Goal: Use online tool/utility

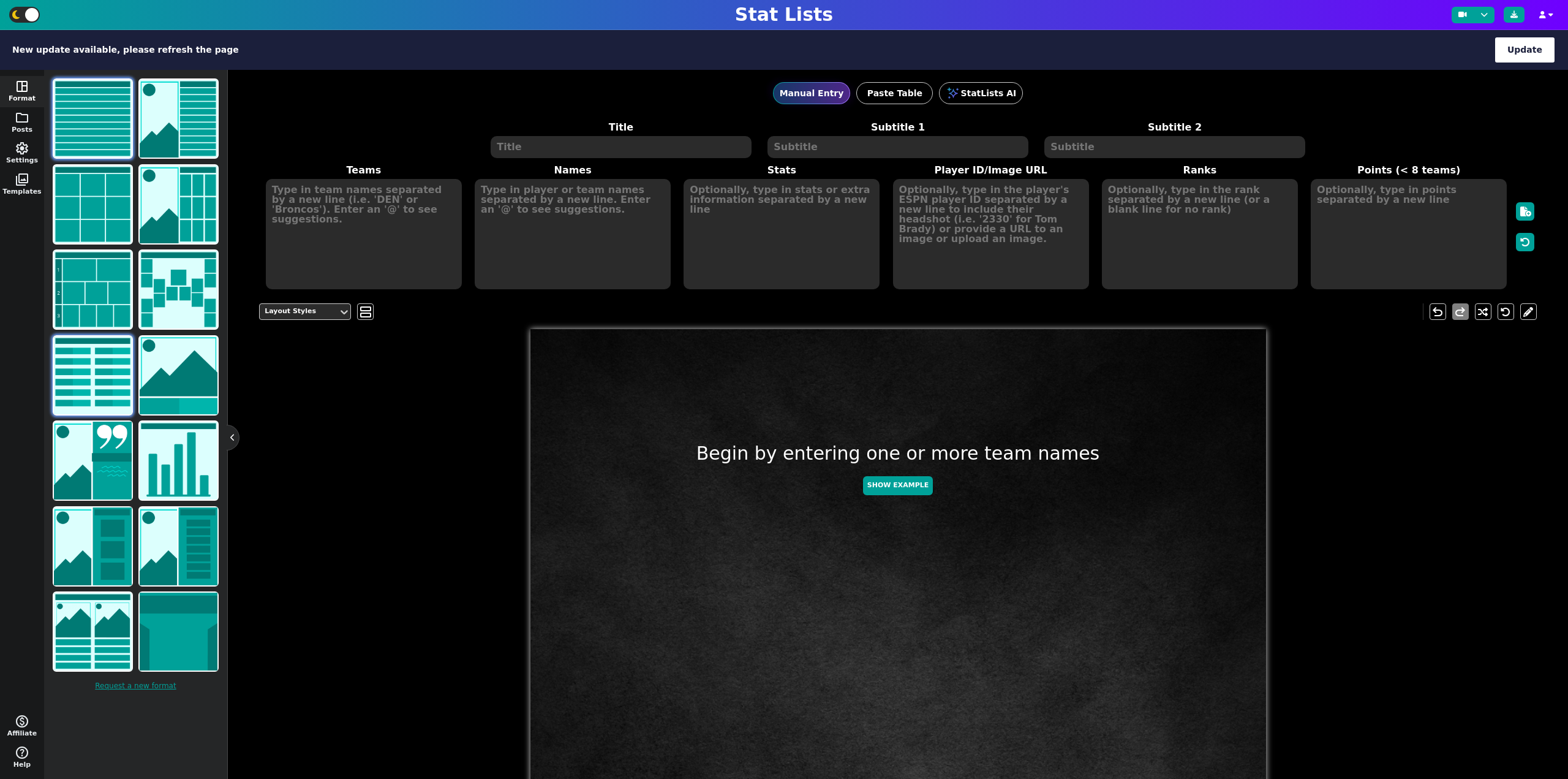
click at [78, 394] on img at bounding box center [93, 376] width 78 height 78
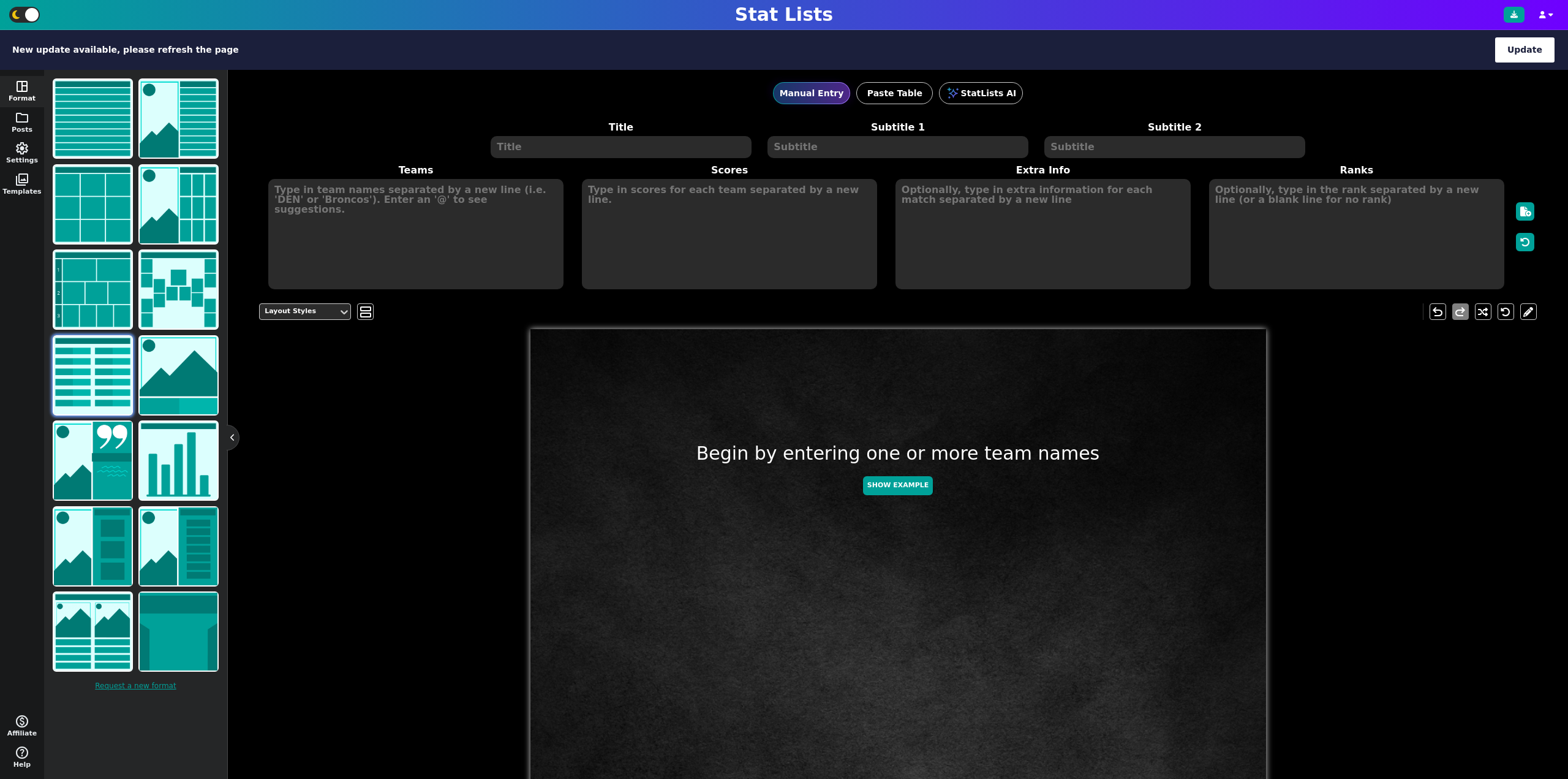
click at [559, 143] on textarea at bounding box center [621, 146] width 261 height 22
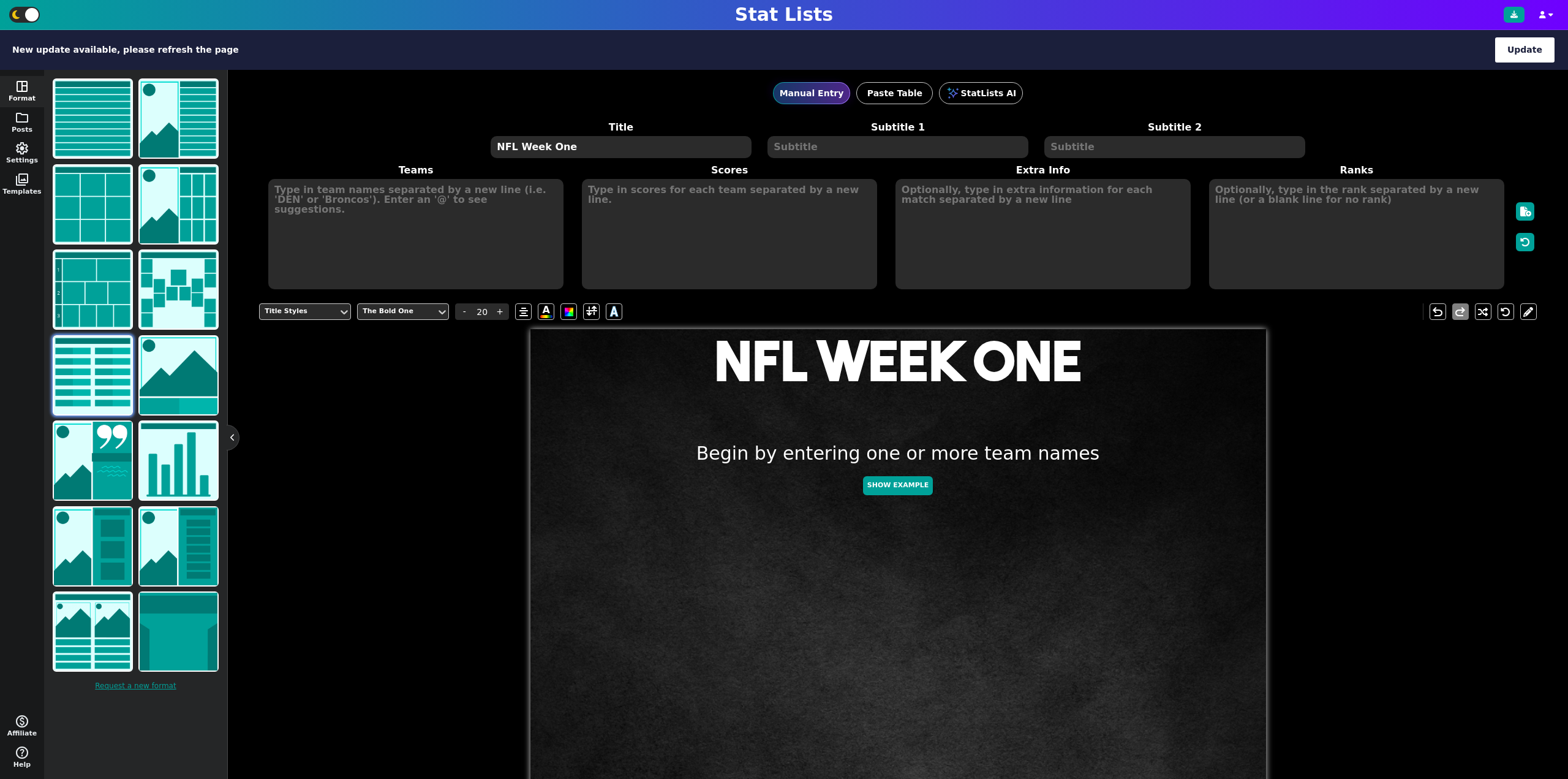
type textarea "NFL Week One"
click at [368, 184] on textarea at bounding box center [416, 234] width 296 height 110
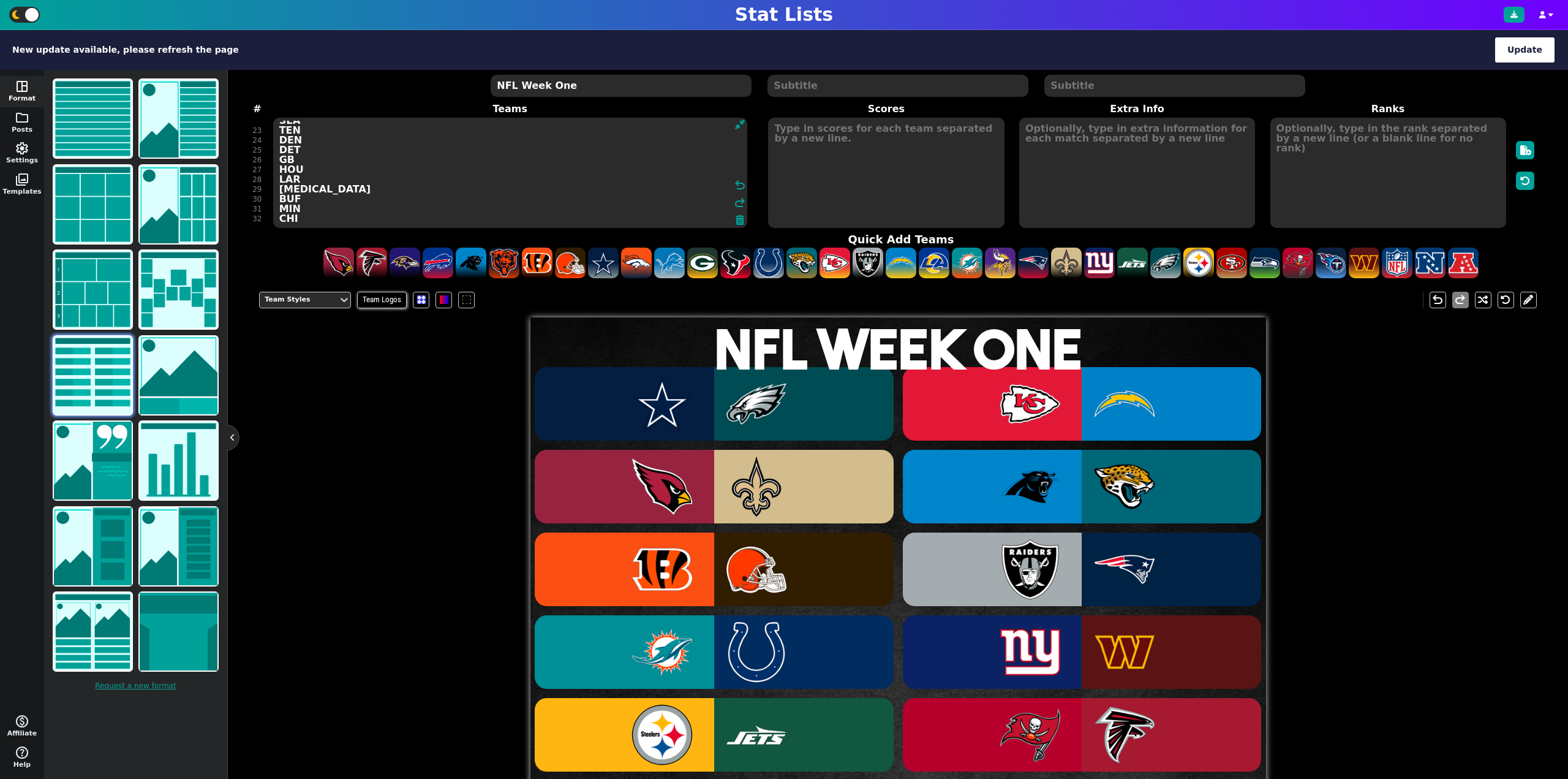
type textarea "DAL PHI KC LAC ARI NO CAR JAX CIN CLE LV NE MIA IND NYG WAS PIT NYJ TB ATL SF S…"
click at [855, 181] on textarea at bounding box center [886, 173] width 236 height 110
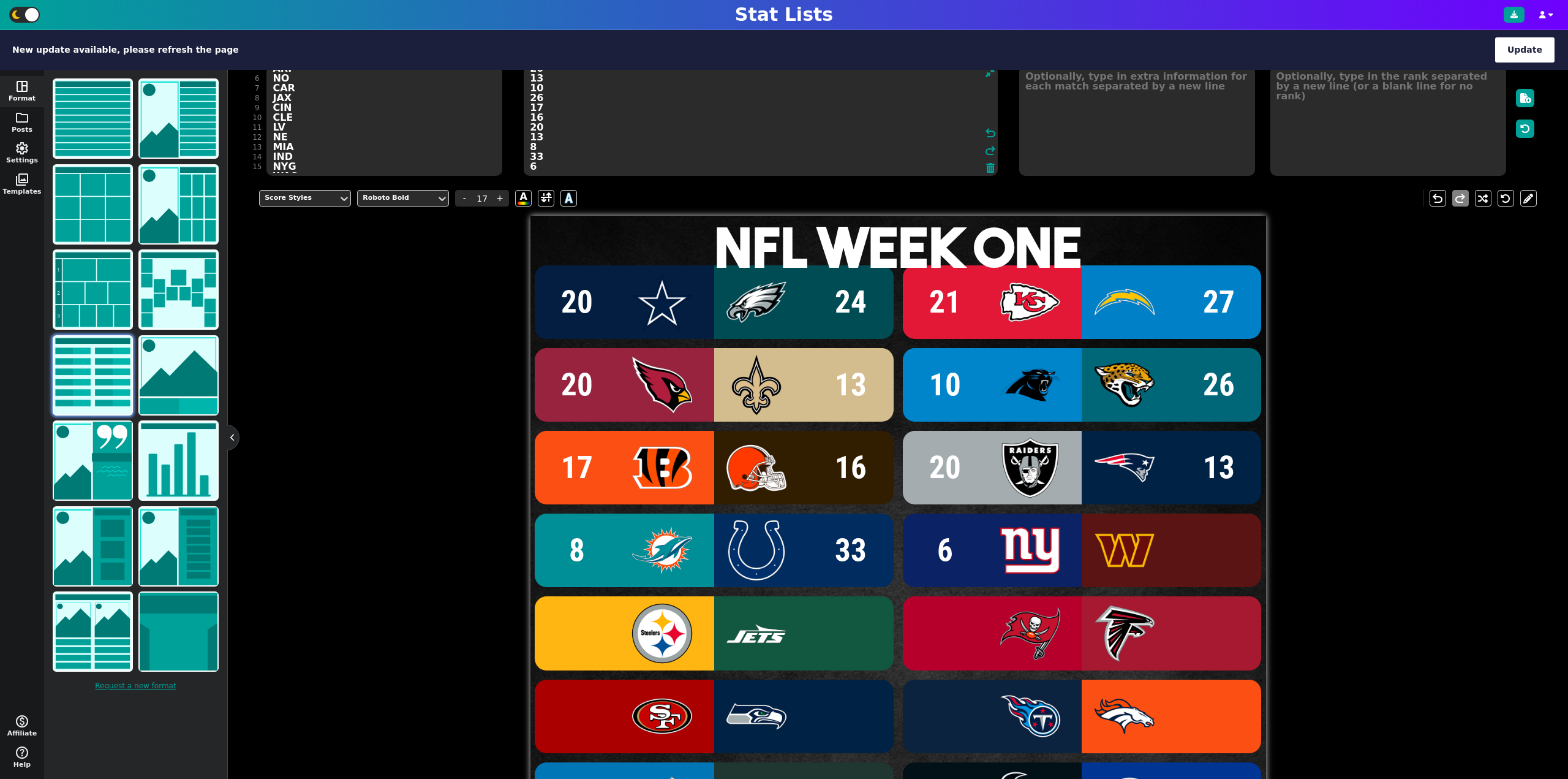
scroll to position [57, 0]
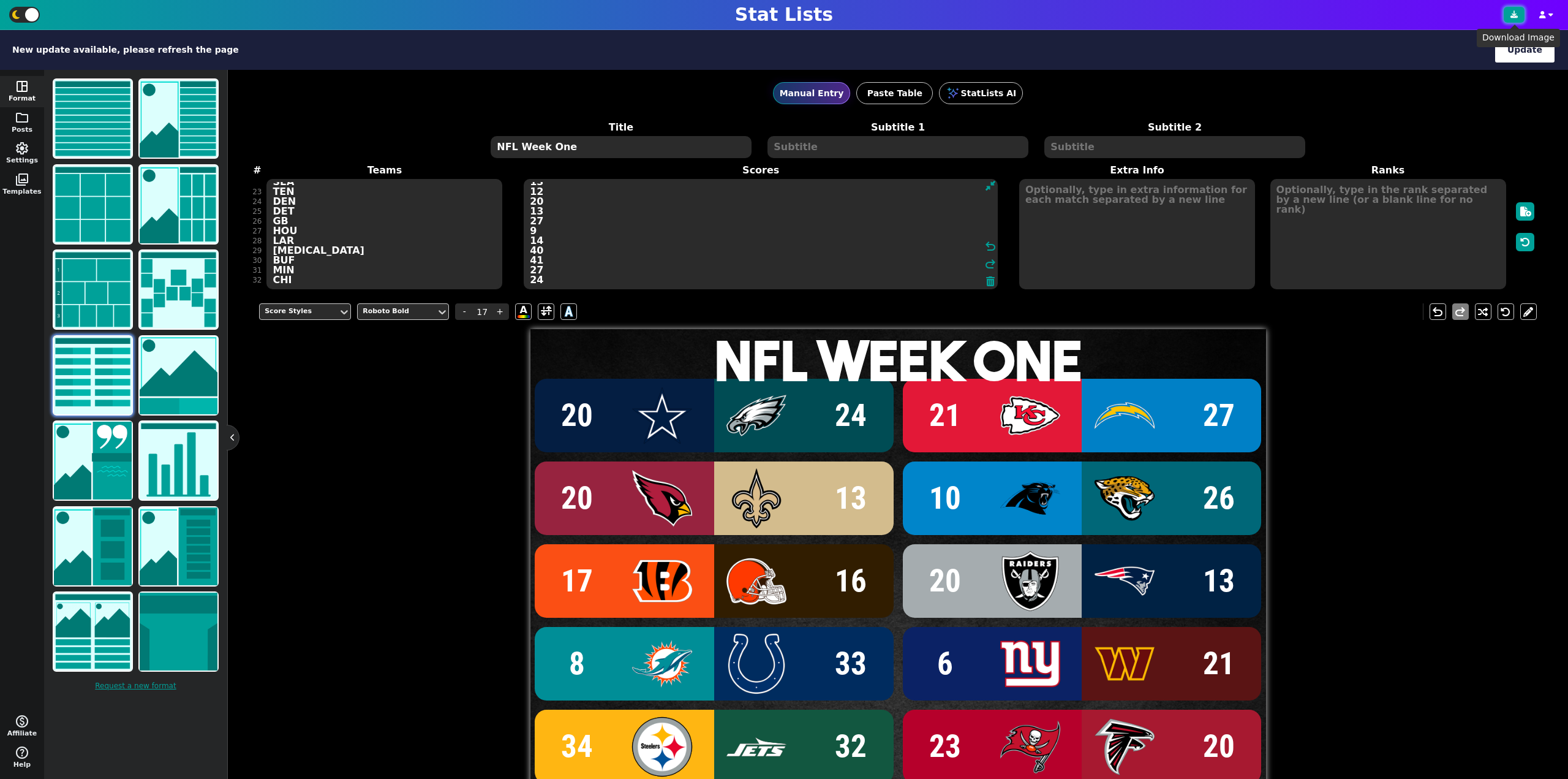
type textarea "20 24 21 27 20 13 10 26 17 16 20 13 8 33 6 21 34 32 23 20 17 13 12 20 13 27 9 1…"
click at [1509, 13] on button at bounding box center [1515, 14] width 21 height 16
